Goal: Task Accomplishment & Management: Complete application form

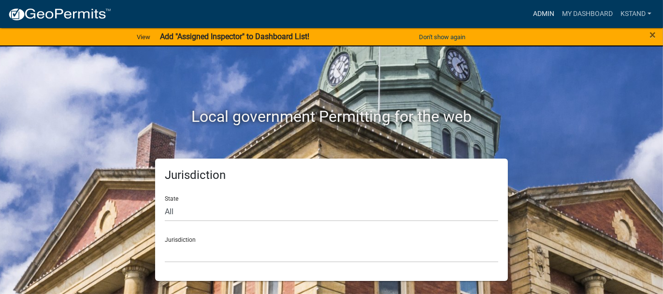
click at [546, 14] on link "Admin" at bounding box center [543, 14] width 29 height 18
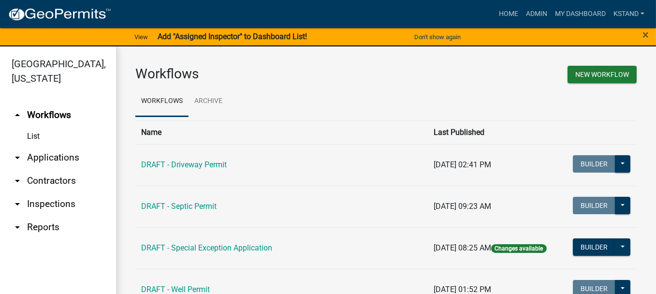
click at [64, 158] on link "arrow_drop_down Applications" at bounding box center [58, 157] width 116 height 23
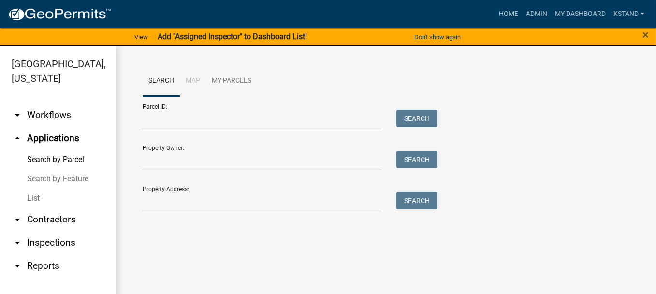
click at [31, 200] on link "List" at bounding box center [58, 197] width 116 height 19
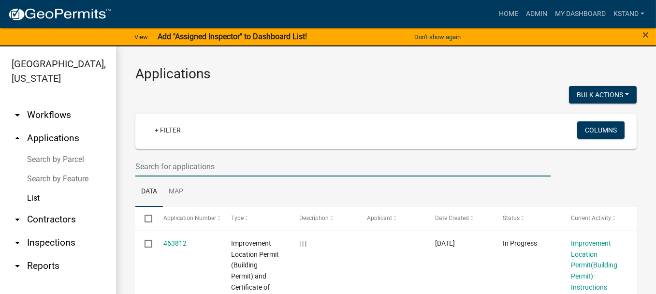
click at [159, 165] on input "text" at bounding box center [342, 167] width 415 height 20
type input "[PERSON_NAME]"
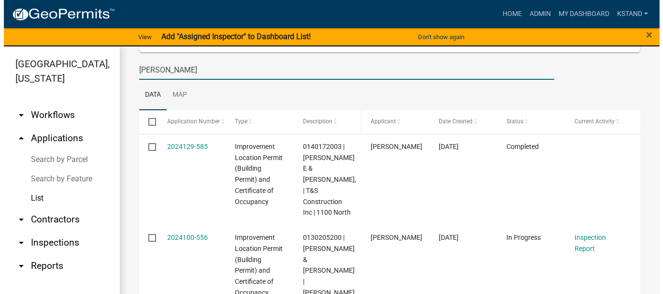
scroll to position [153, 0]
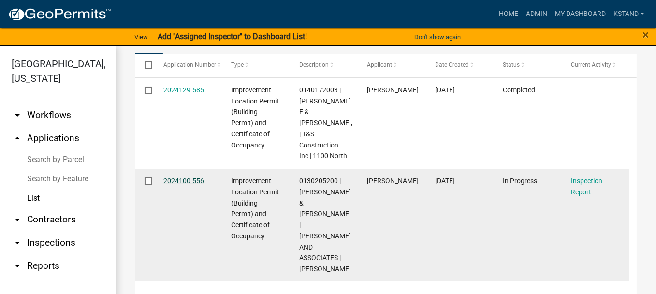
click at [180, 179] on link "2024100-556" at bounding box center [183, 181] width 41 height 8
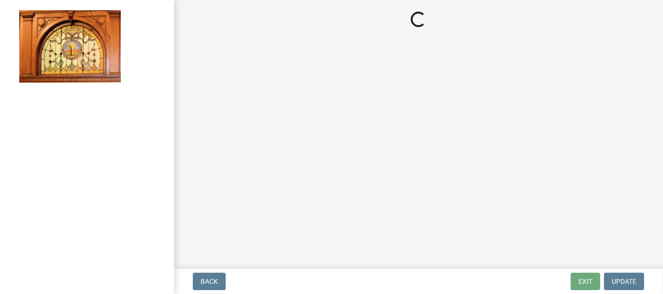
select select "62bb873c-c571-4454-ac8a-8c216551e2a3"
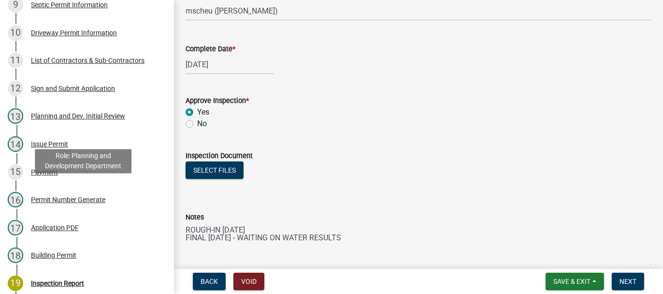
scroll to position [435, 0]
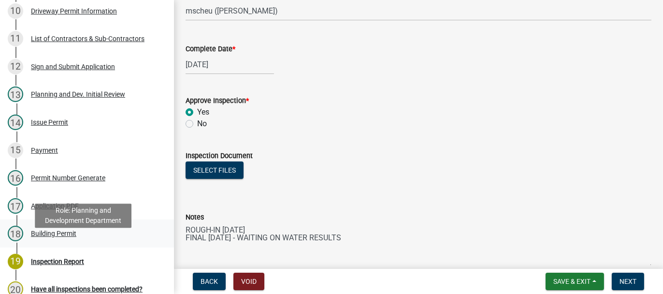
click at [56, 237] on div "Building Permit" at bounding box center [53, 233] width 45 height 7
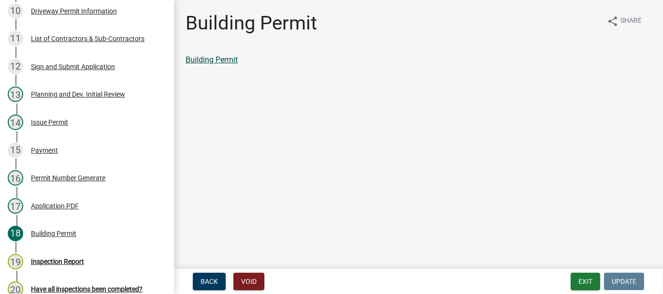
click at [207, 60] on link "Building Permit" at bounding box center [212, 59] width 52 height 9
click at [41, 70] on div "Sign and Submit Application" at bounding box center [73, 66] width 84 height 7
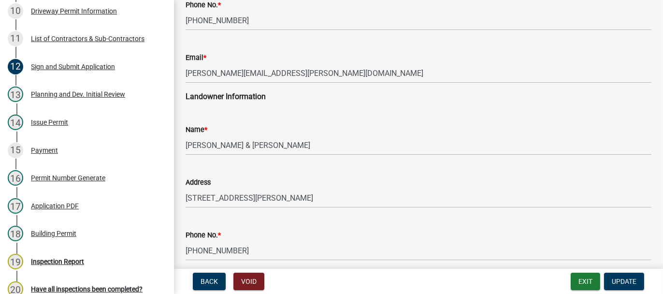
scroll to position [242, 0]
